Goal: Information Seeking & Learning: Learn about a topic

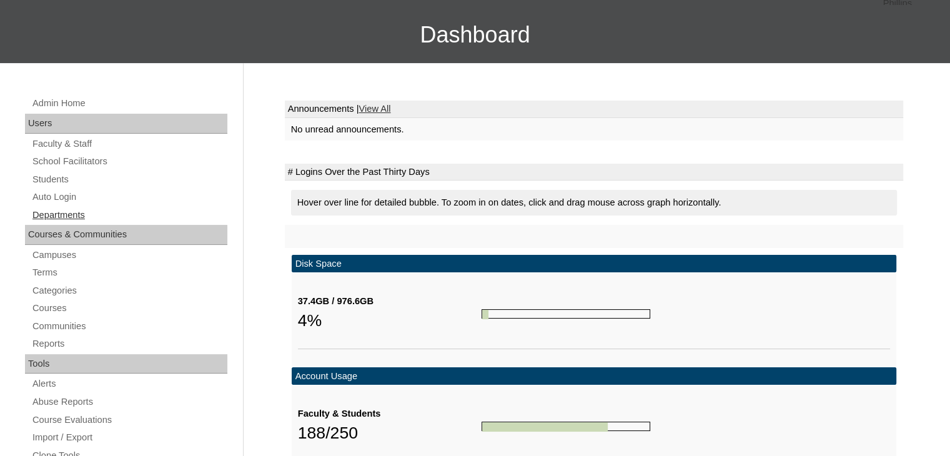
scroll to position [120, 0]
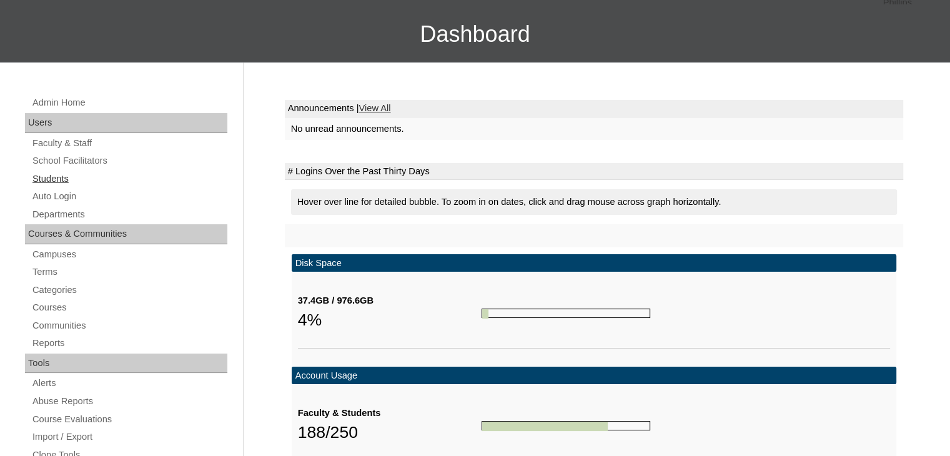
click at [50, 177] on link "Students" at bounding box center [129, 179] width 196 height 16
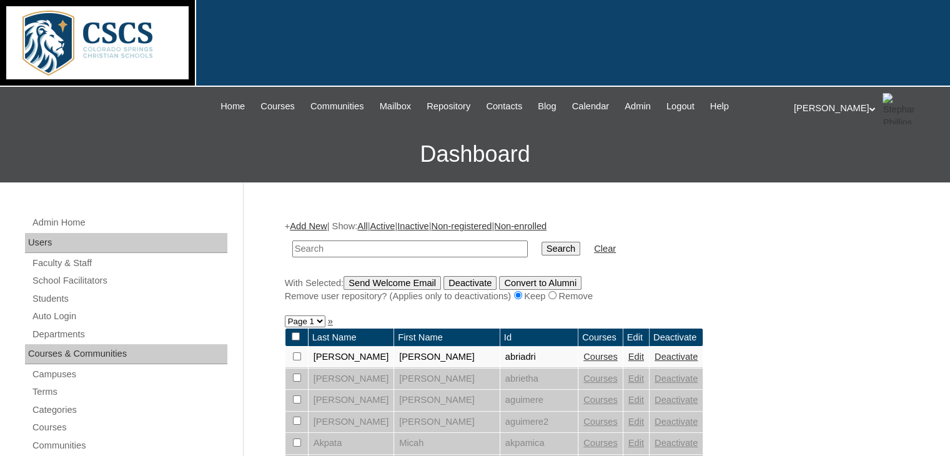
click at [327, 248] on input "text" at bounding box center [409, 248] width 235 height 17
type input "Riker"
click at [541, 242] on input "Search" at bounding box center [560, 249] width 39 height 14
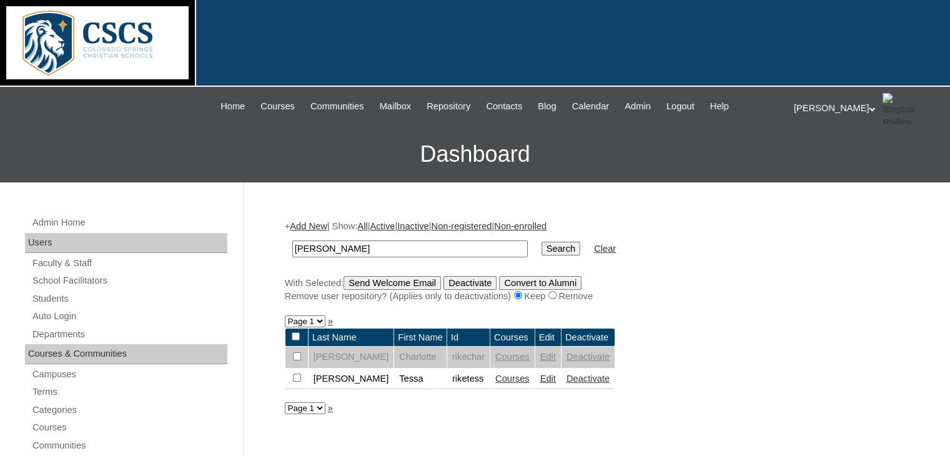
click at [495, 376] on link "Courses" at bounding box center [512, 378] width 34 height 10
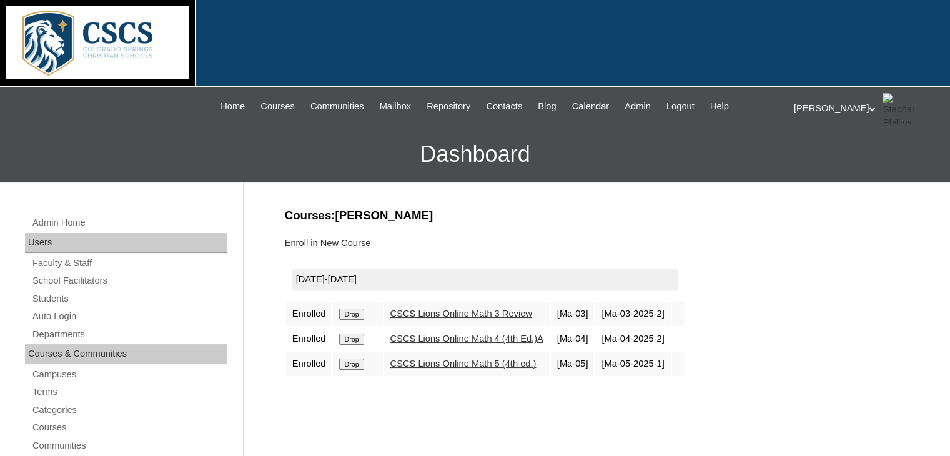
scroll to position [82, 0]
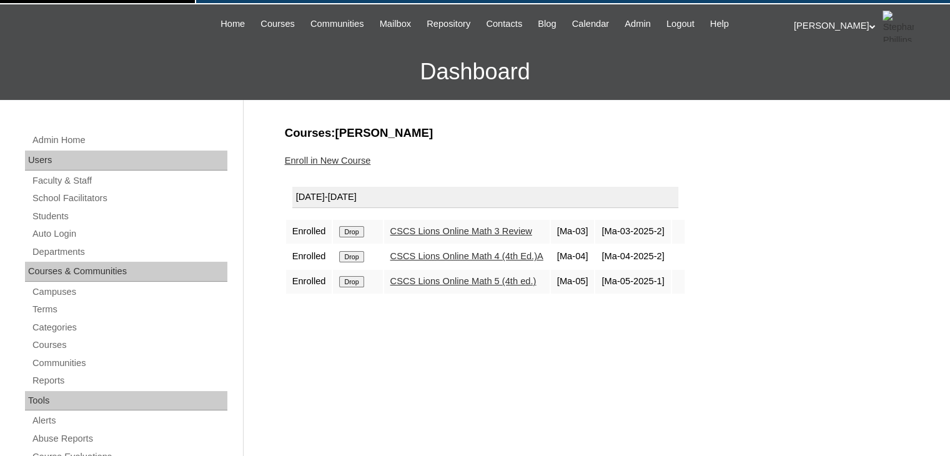
click at [466, 277] on link "CSCS Lions Online Math 5 (4th ed.)" at bounding box center [463, 281] width 146 height 10
click at [347, 156] on link "Enroll in New Course" at bounding box center [328, 160] width 86 height 10
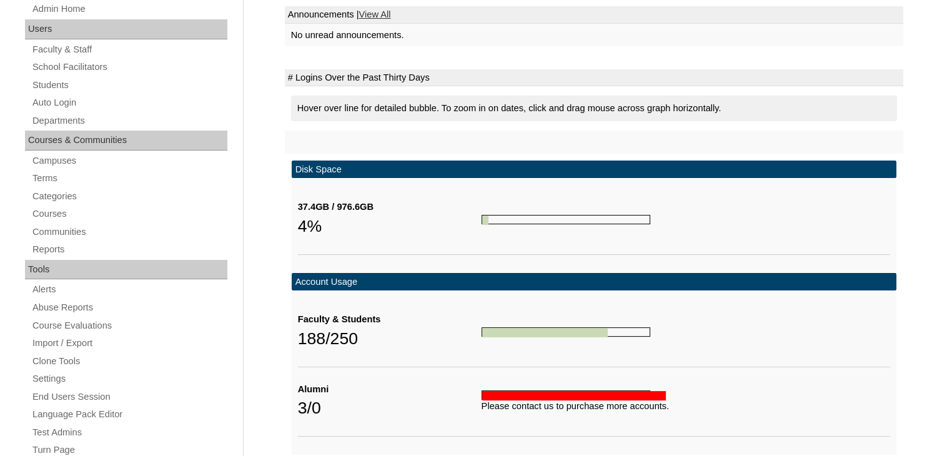
scroll to position [223, 0]
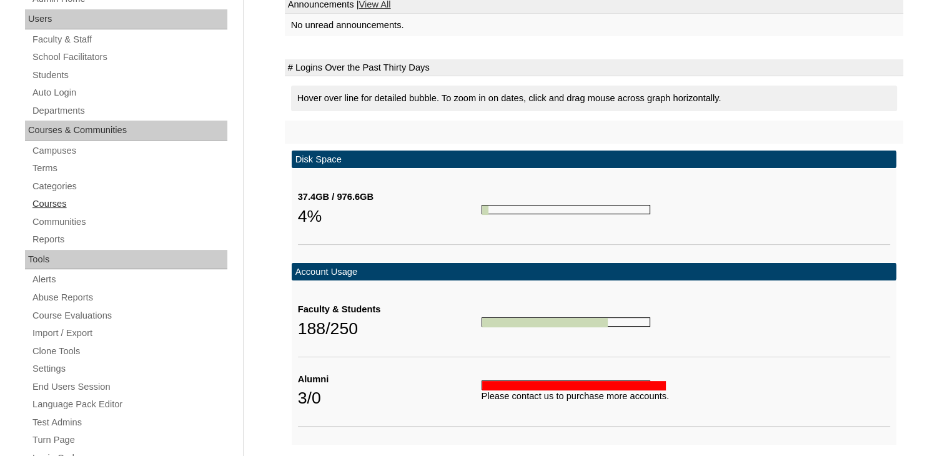
click at [40, 202] on link "Courses" at bounding box center [129, 204] width 196 height 16
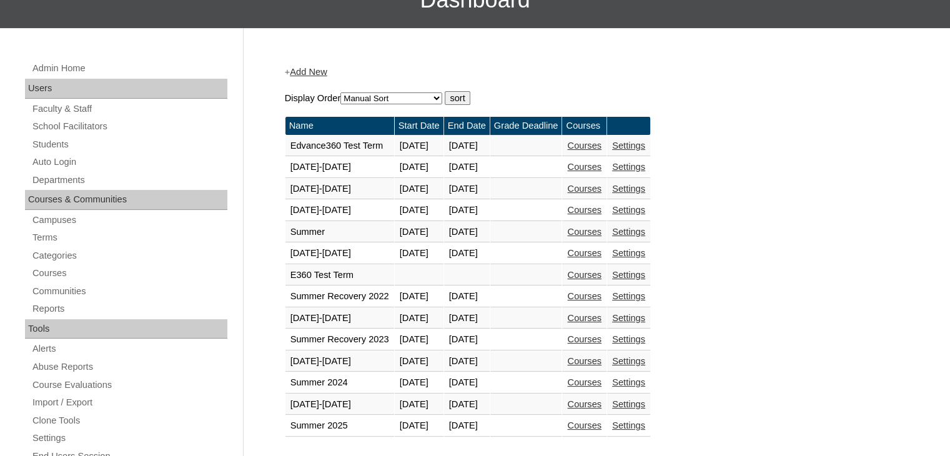
scroll to position [155, 0]
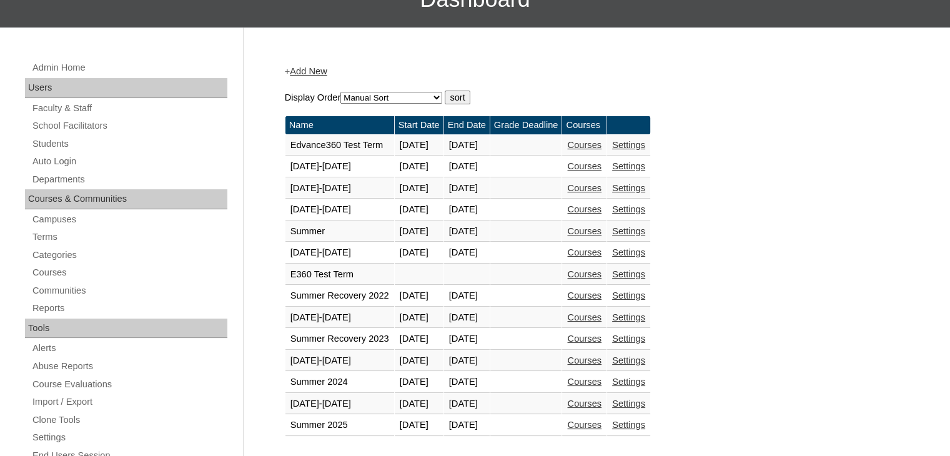
click at [601, 398] on link "Courses" at bounding box center [584, 403] width 34 height 10
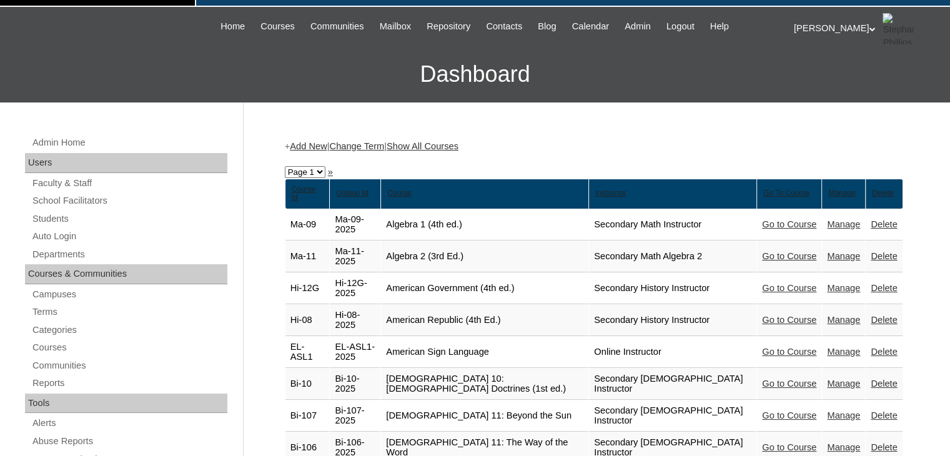
scroll to position [80, 0]
click at [260, 29] on span "Courses" at bounding box center [277, 26] width 34 height 14
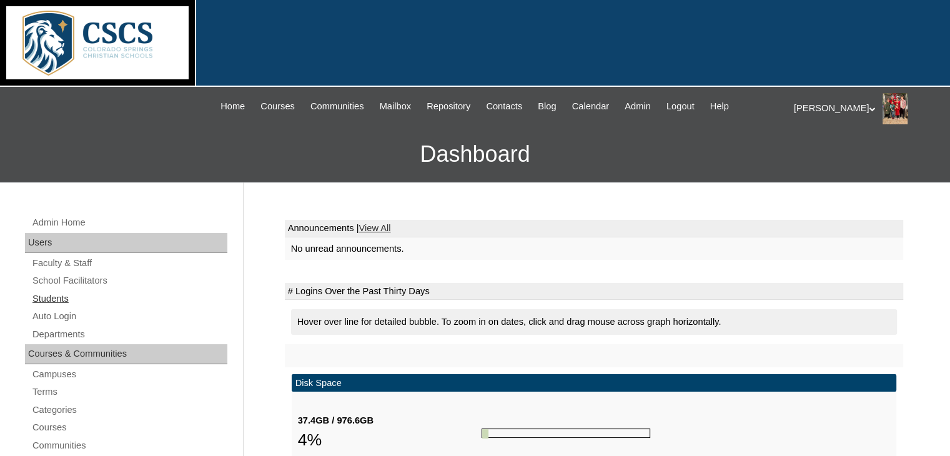
click at [62, 298] on link "Students" at bounding box center [129, 299] width 196 height 16
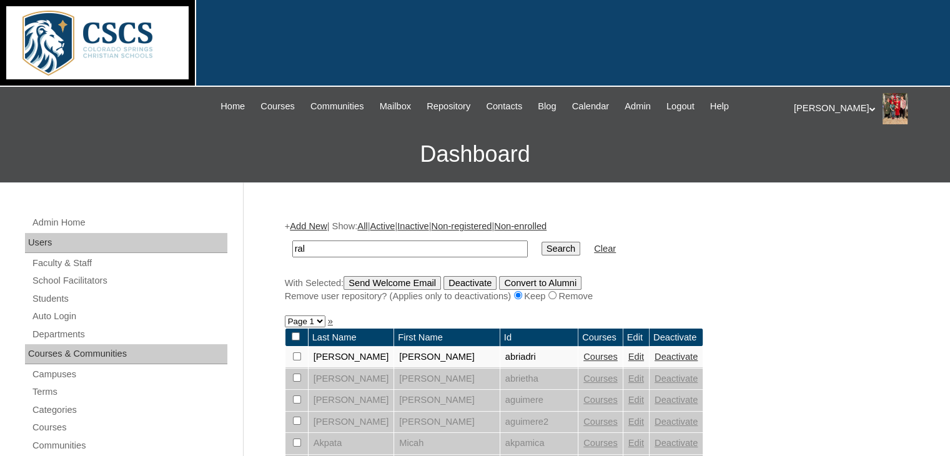
type input "raleigh"
click at [541, 251] on input "Search" at bounding box center [560, 249] width 39 height 14
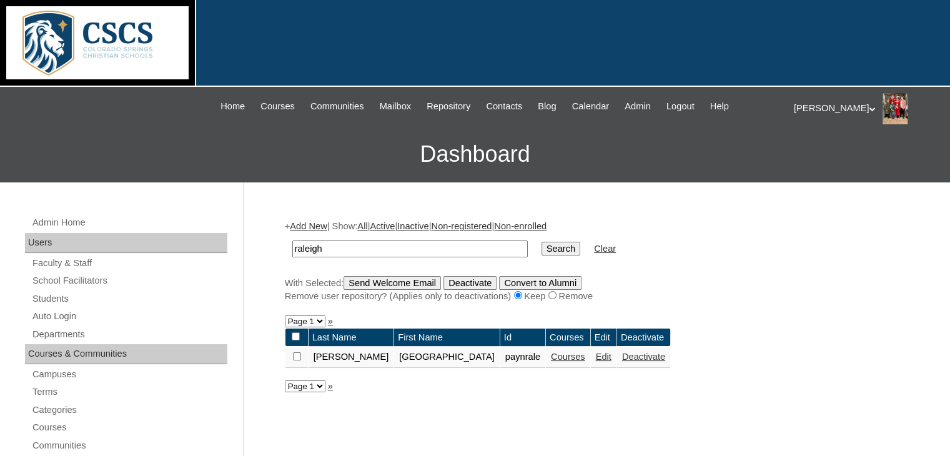
click at [551, 354] on link "Courses" at bounding box center [568, 356] width 34 height 10
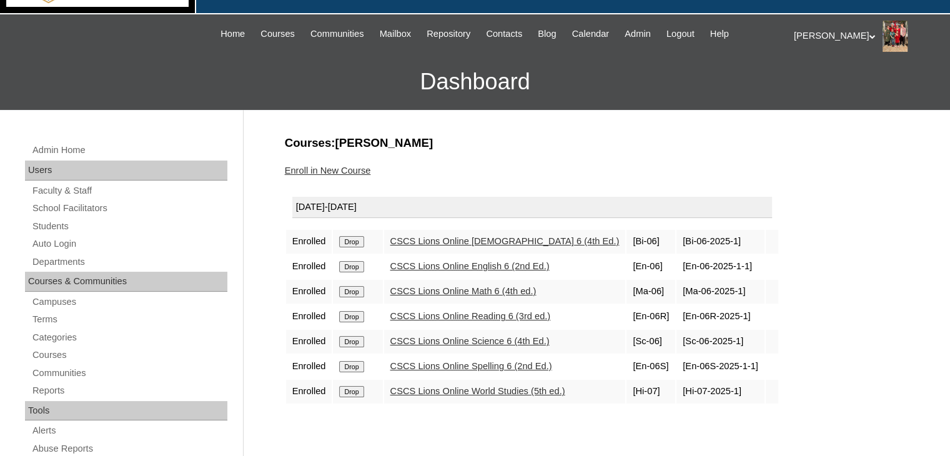
scroll to position [72, 0]
click at [479, 338] on link "CSCS Lions Online Science 6 (4th Ed.)" at bounding box center [469, 341] width 159 height 10
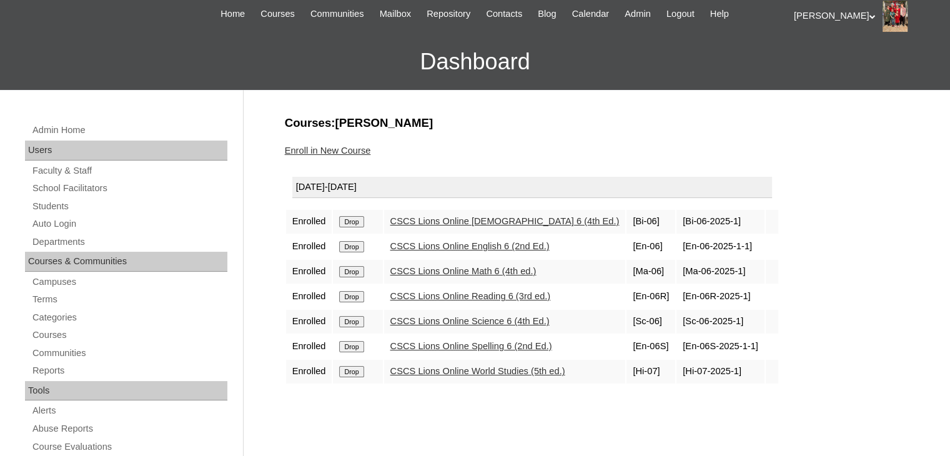
scroll to position [82, 0]
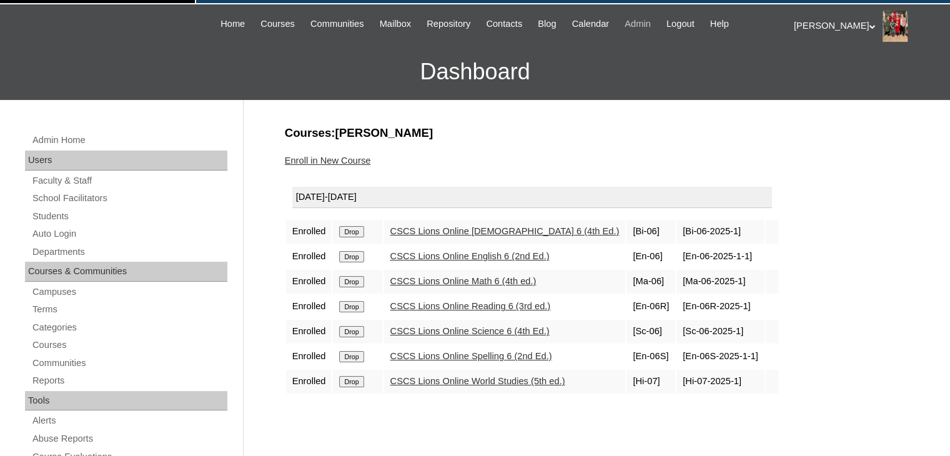
click at [642, 24] on span "Admin" at bounding box center [637, 24] width 26 height 14
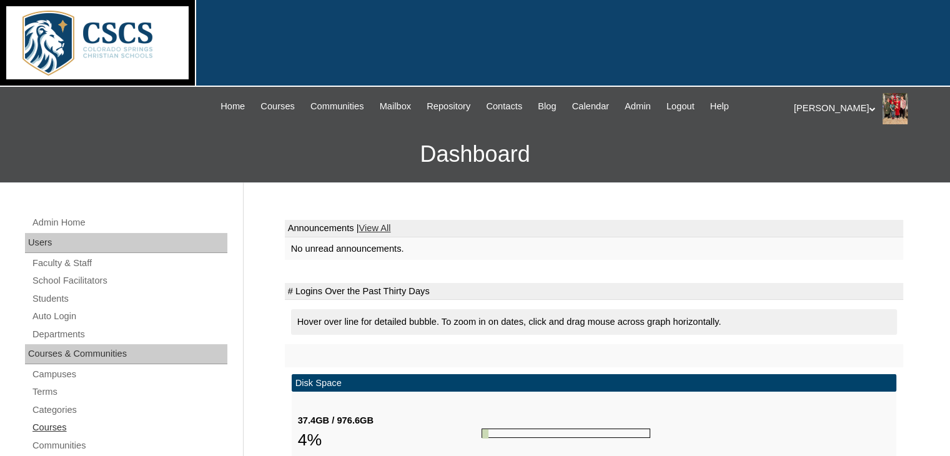
click at [35, 429] on link "Courses" at bounding box center [129, 428] width 196 height 16
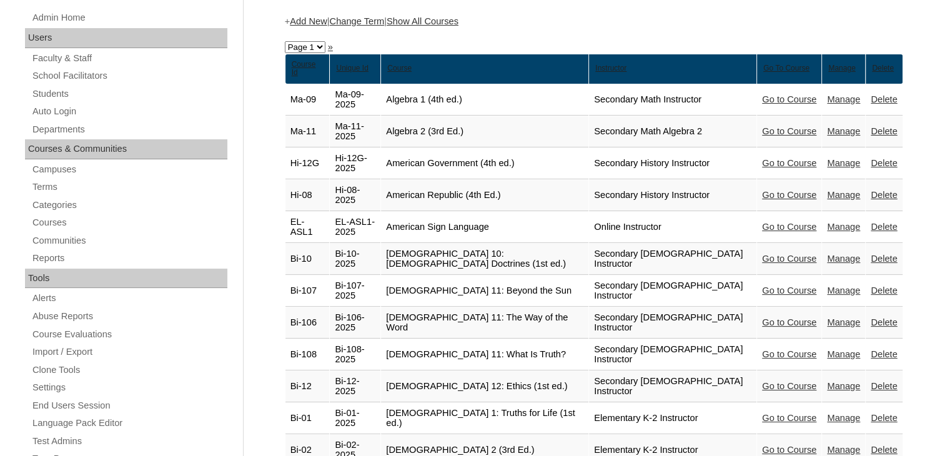
scroll to position [209, 0]
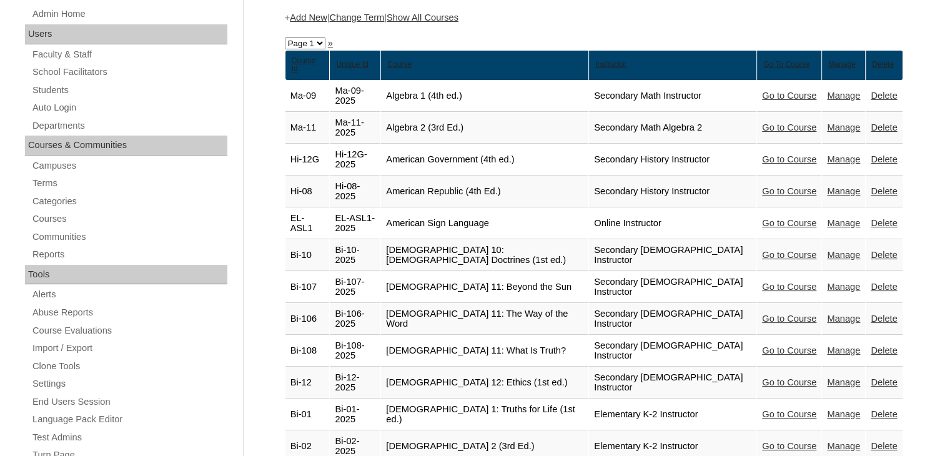
click at [458, 12] on link "Show All Courses" at bounding box center [422, 17] width 72 height 10
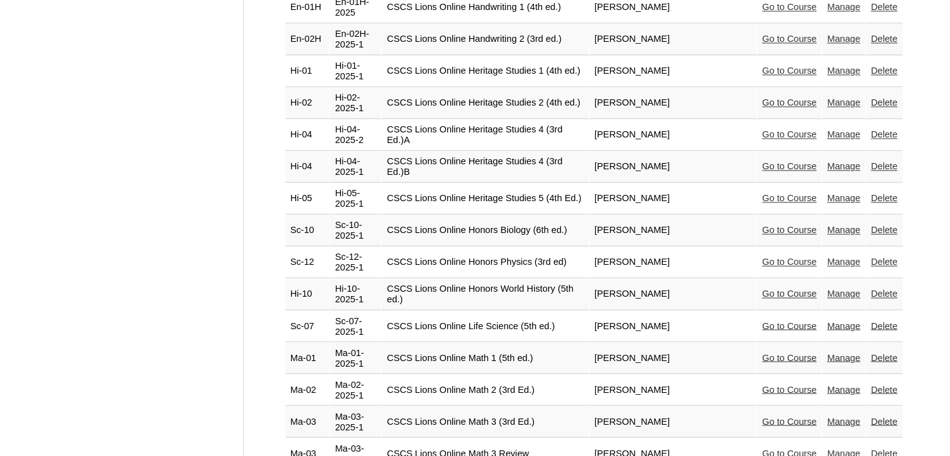
scroll to position [2164, 0]
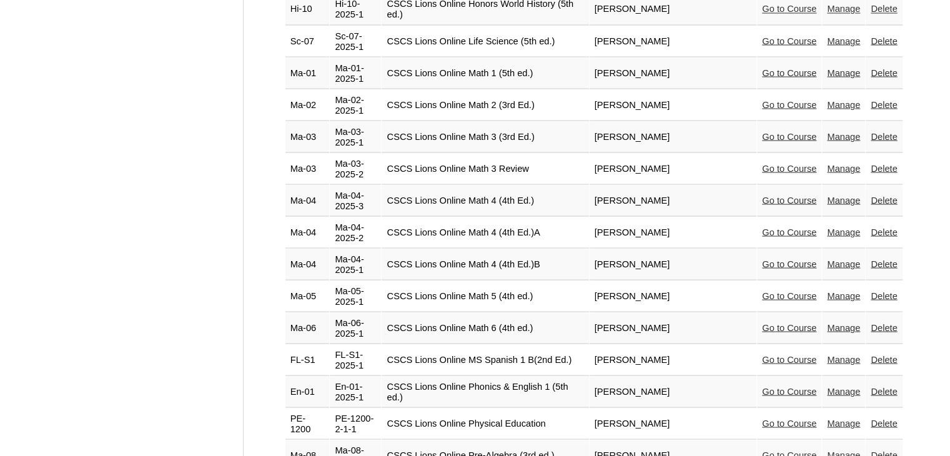
scroll to position [2352, 0]
click at [789, 322] on link "Go to Course" at bounding box center [789, 327] width 54 height 10
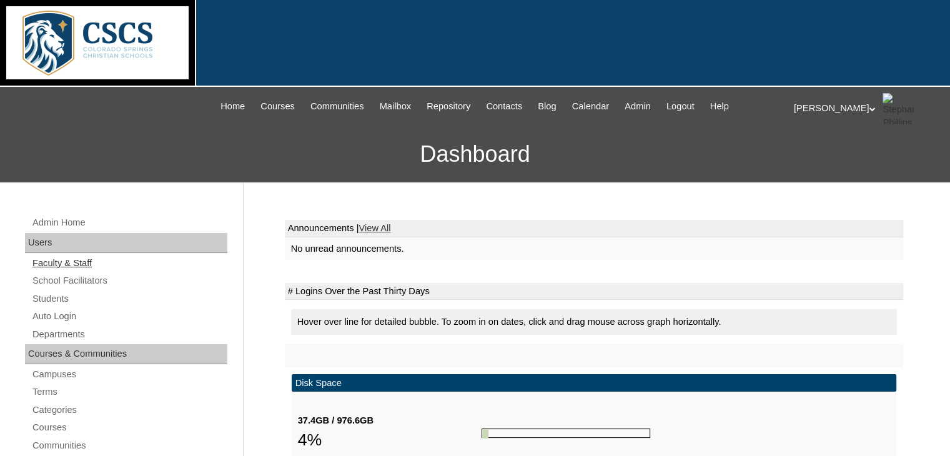
click at [72, 262] on link "Faculty & Staff" at bounding box center [129, 263] width 196 height 16
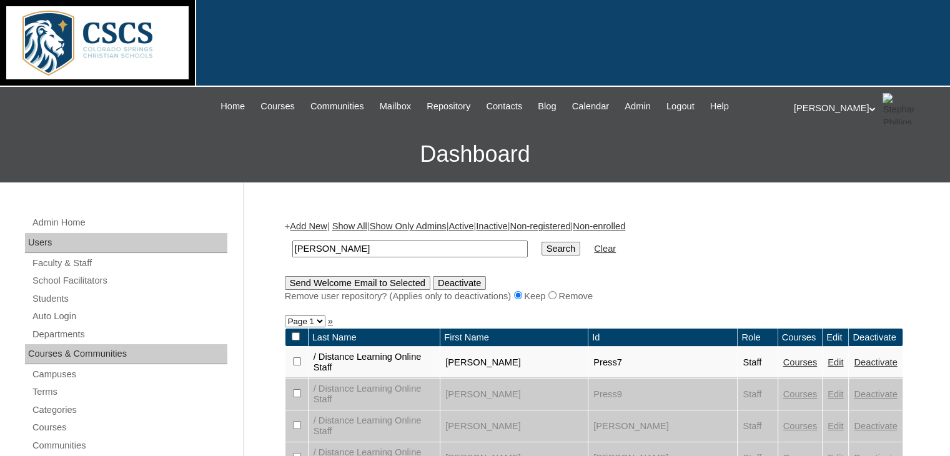
type input "[PERSON_NAME]"
click at [541, 242] on input "Search" at bounding box center [560, 249] width 39 height 14
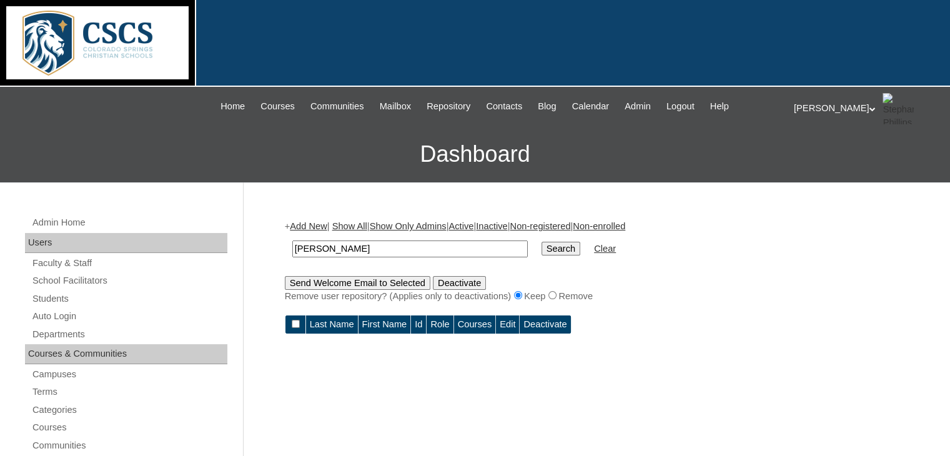
click at [353, 243] on input "[PERSON_NAME]" at bounding box center [409, 248] width 235 height 17
type input "a"
click at [86, 256] on link "Faculty & Staff" at bounding box center [129, 263] width 196 height 16
drag, startPoint x: 342, startPoint y: 245, endPoint x: 219, endPoint y: 238, distance: 123.8
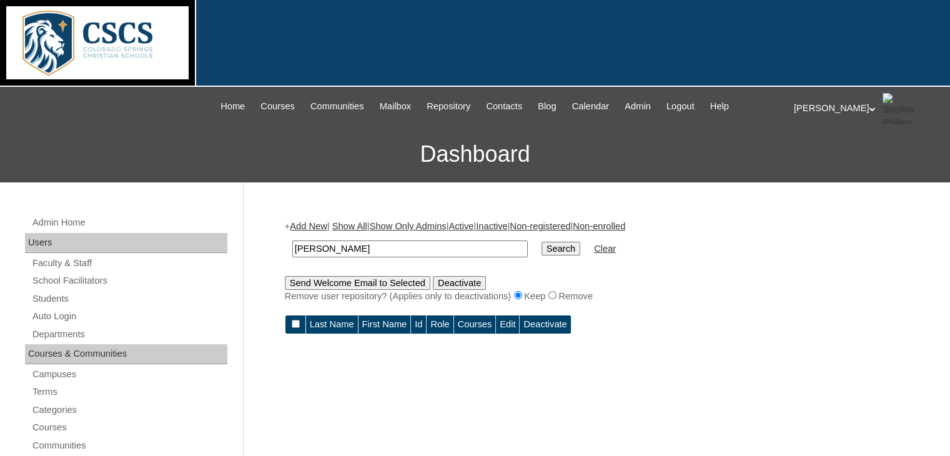
type input "[PERSON_NAME]"
click at [541, 242] on input "Search" at bounding box center [560, 249] width 39 height 14
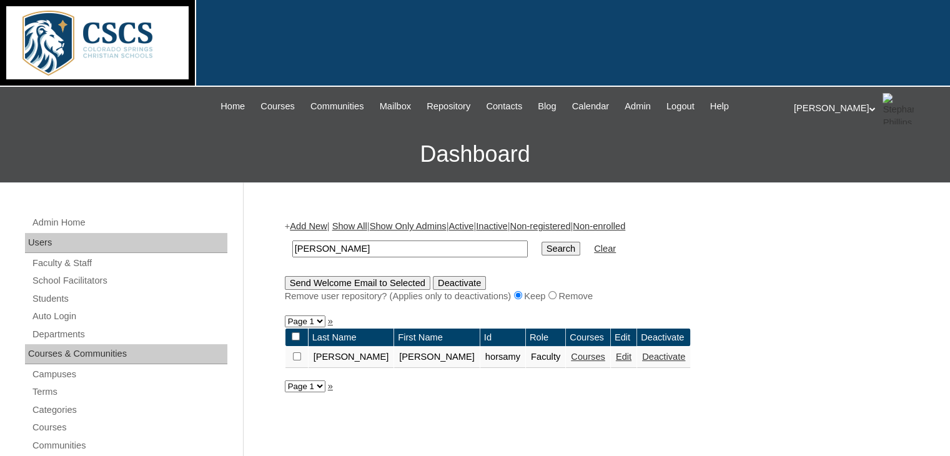
click at [571, 359] on link "Courses" at bounding box center [588, 356] width 34 height 10
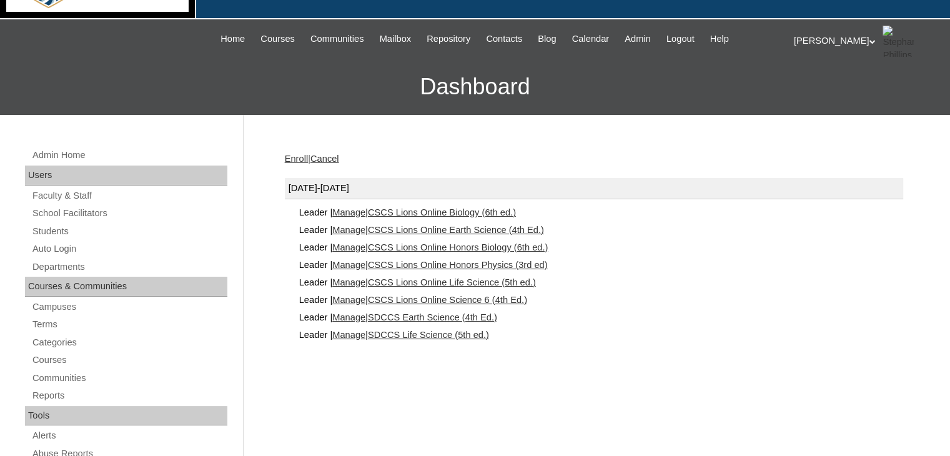
scroll to position [67, 0]
click at [497, 295] on link "CSCS Lions Online Science 6 (4th Ed.)" at bounding box center [447, 300] width 159 height 10
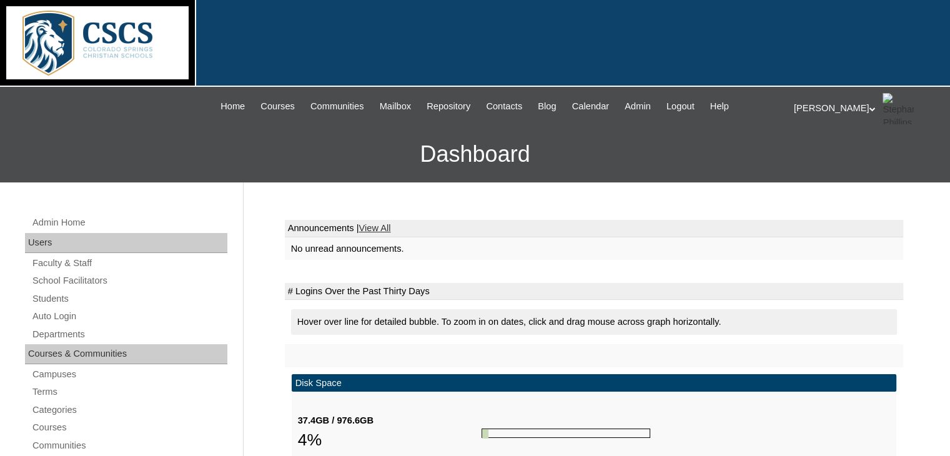
scroll to position [76, 0]
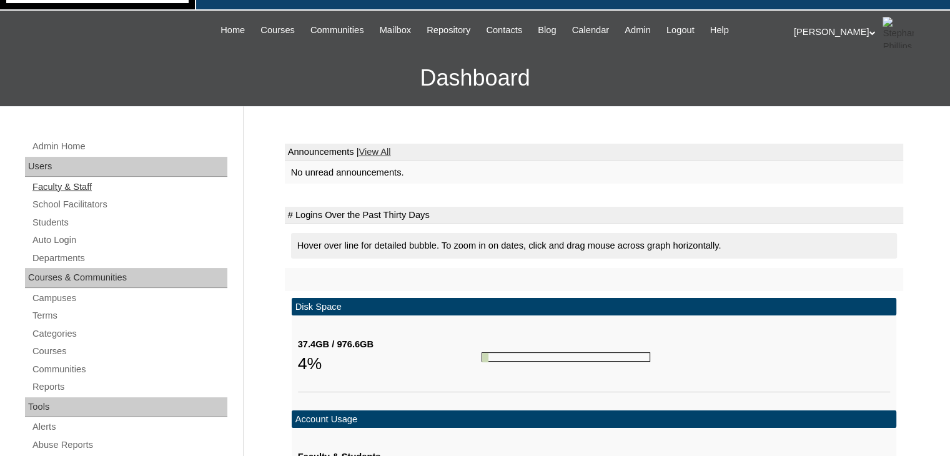
click at [77, 183] on link "Faculty & Staff" at bounding box center [129, 187] width 196 height 16
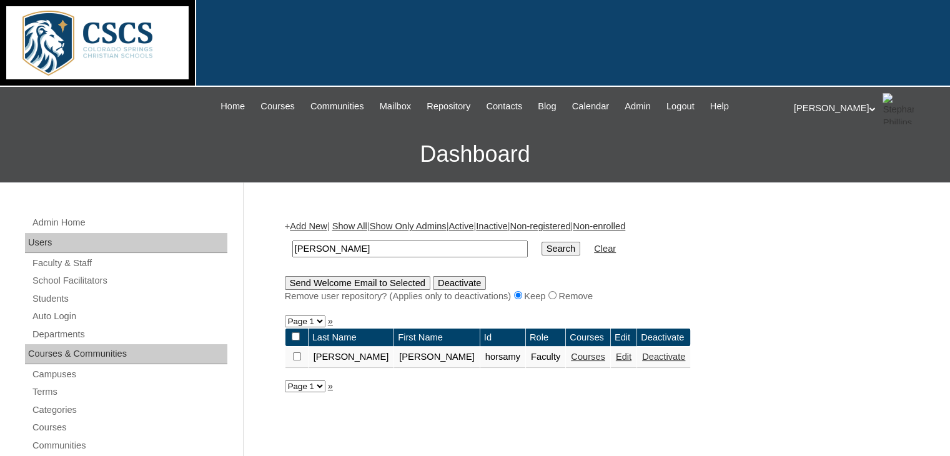
click at [322, 245] on input "[PERSON_NAME]" at bounding box center [409, 248] width 235 height 17
type input "h"
type input "[PERSON_NAME]"
click at [541, 242] on input "Search" at bounding box center [560, 249] width 39 height 14
click at [572, 358] on link "Courses" at bounding box center [589, 356] width 34 height 10
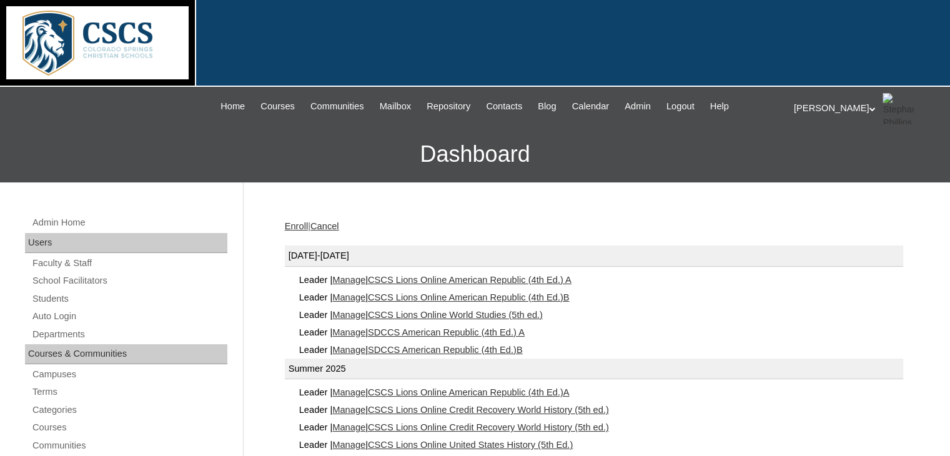
scroll to position [22, 0]
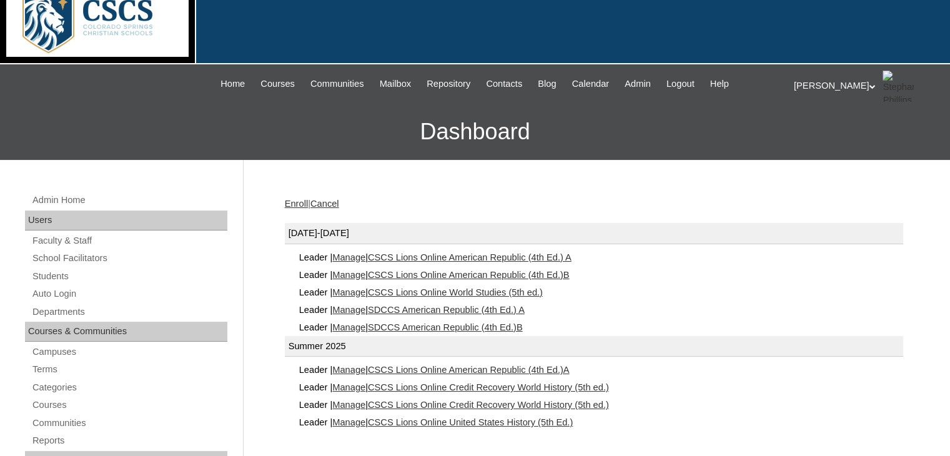
click at [513, 292] on link "CSCS Lions Online World Studies (5th ed.)" at bounding box center [455, 292] width 175 height 10
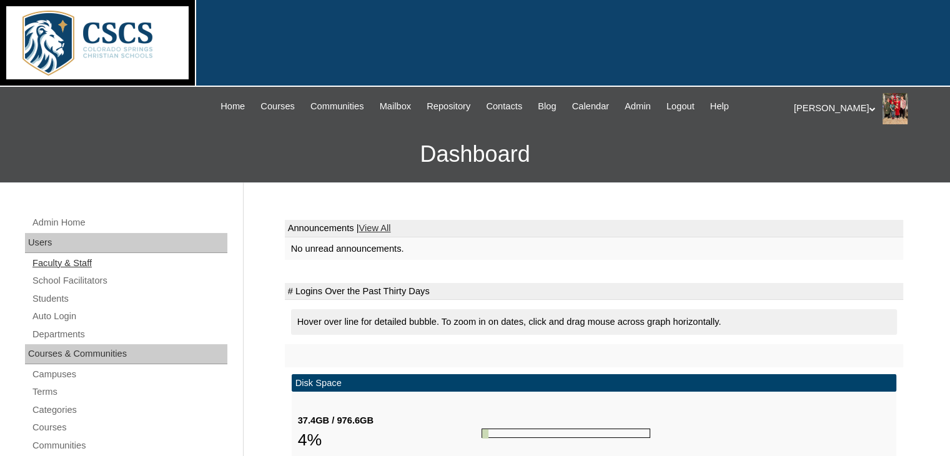
click at [64, 258] on link "Faculty & Staff" at bounding box center [129, 263] width 196 height 16
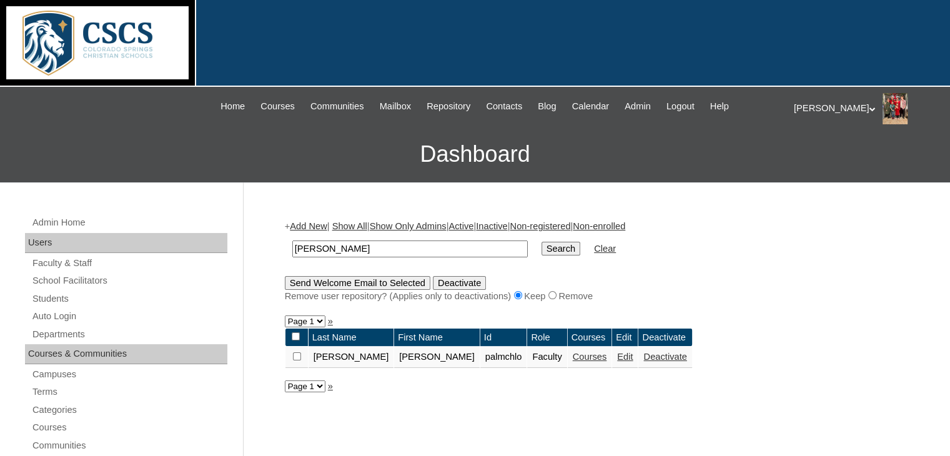
click at [324, 259] on td "palmer" at bounding box center [410, 248] width 248 height 29
drag, startPoint x: 328, startPoint y: 253, endPoint x: 263, endPoint y: 240, distance: 65.5
type input "boland"
click at [541, 242] on input "Search" at bounding box center [560, 249] width 39 height 14
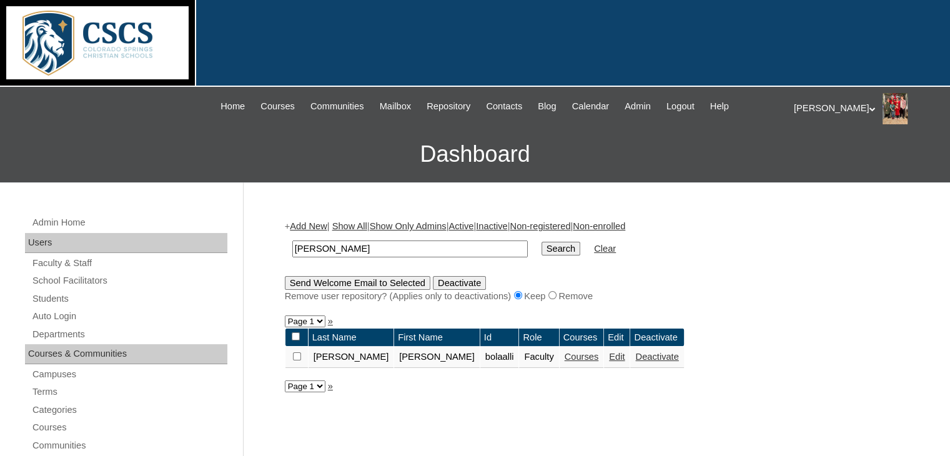
click at [564, 354] on link "Courses" at bounding box center [581, 356] width 34 height 10
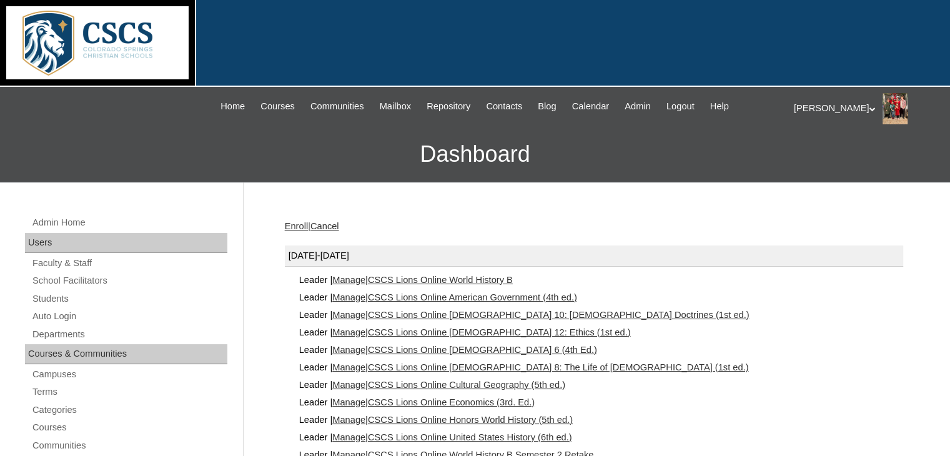
scroll to position [86, 0]
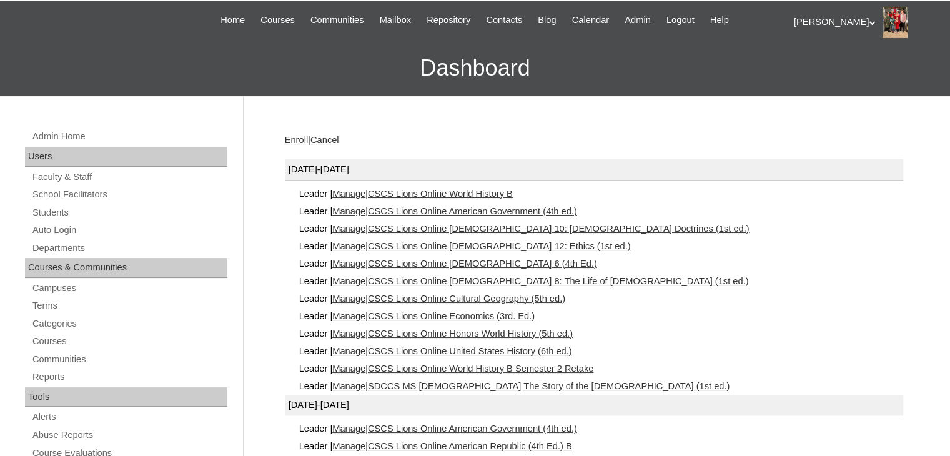
click at [501, 260] on link "CSCS Lions Online [DEMOGRAPHIC_DATA] 6 (4th Ed.)" at bounding box center [482, 263] width 229 height 10
